Goal: Find specific page/section: Find specific page/section

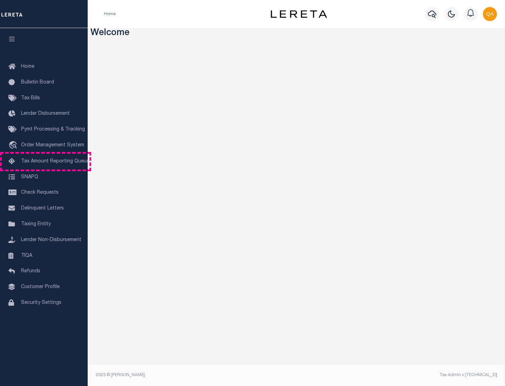
click at [44, 161] on span "Tax Amount Reporting Queue" at bounding box center [55, 161] width 68 height 5
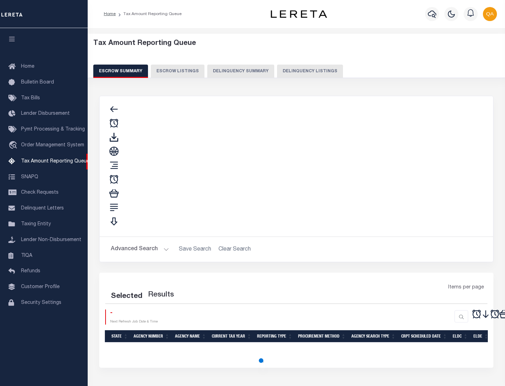
select select "100"
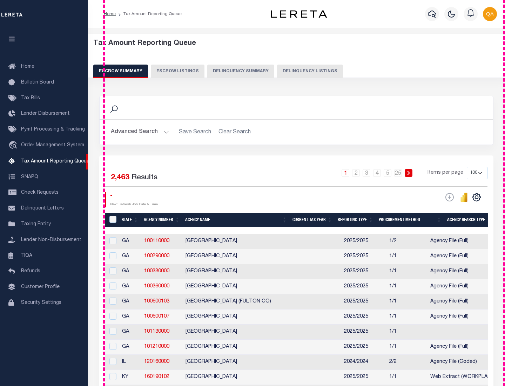
scroll to position [795, 0]
